Goal: Task Accomplishment & Management: Manage account settings

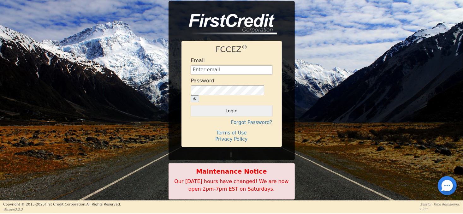
click at [229, 74] on input "text" at bounding box center [231, 69] width 81 height 9
type input "[EMAIL_ADDRESS][DOMAIN_NAME]"
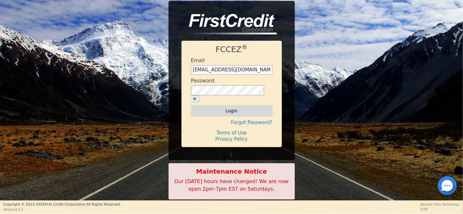
click at [240, 110] on button "Login" at bounding box center [231, 110] width 81 height 11
click at [240, 110] on div "Logging in..." at bounding box center [231, 110] width 81 height 11
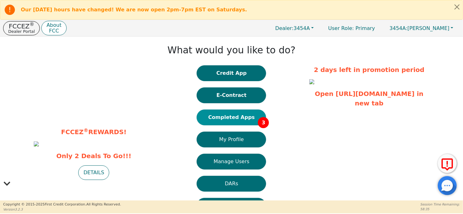
drag, startPoint x: 240, startPoint y: 110, endPoint x: 219, endPoint y: 120, distance: 24.0
click at [219, 120] on button "Completed Apps 3" at bounding box center [231, 118] width 69 height 16
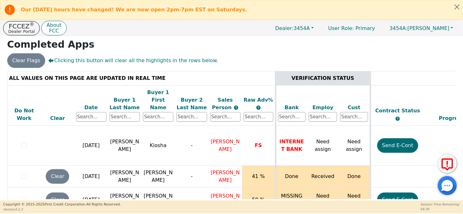
scroll to position [9, 0]
